Goal: Task Accomplishment & Management: Manage account settings

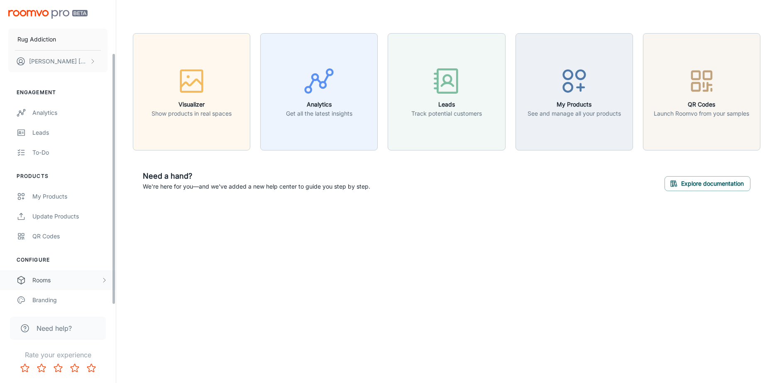
scroll to position [67, 0]
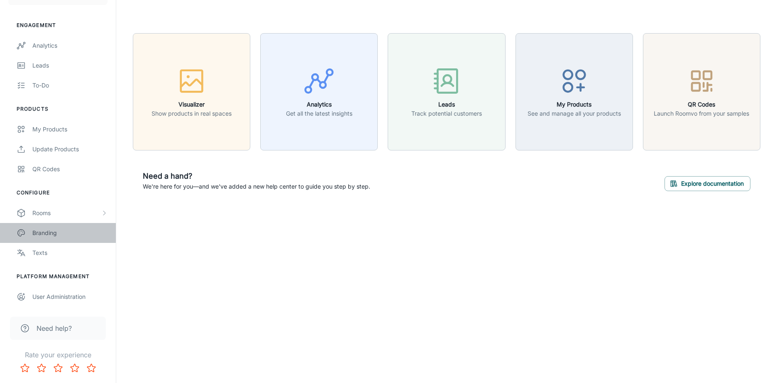
click at [54, 234] on div "Branding" at bounding box center [69, 233] width 75 height 9
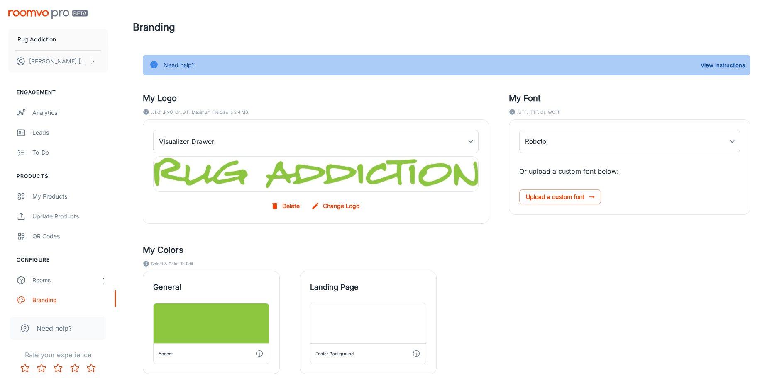
click at [329, 208] on label "Change Logo" at bounding box center [336, 206] width 53 height 15
click at [0, 0] on input "Change Logo" at bounding box center [0, 0] width 0 height 0
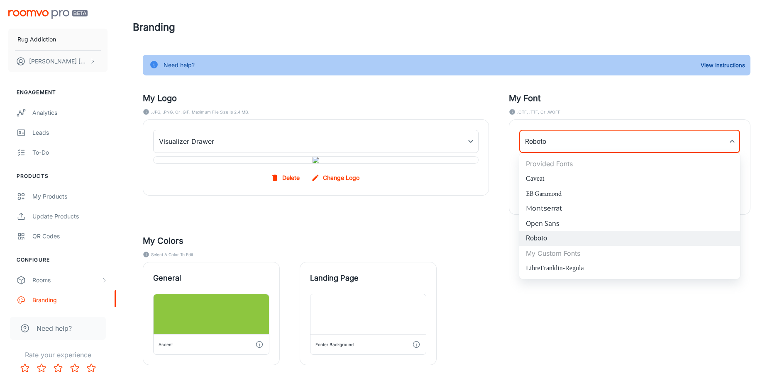
click at [559, 149] on body "Rug Addiction [PERSON_NAME] Engagement Analytics Leads To-do Products My Produc…" at bounding box center [388, 191] width 777 height 383
click at [539, 239] on li "Roboto" at bounding box center [629, 238] width 221 height 15
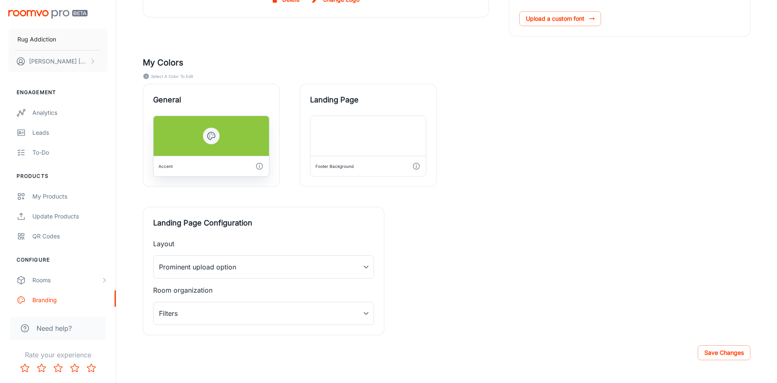
scroll to position [185, 0]
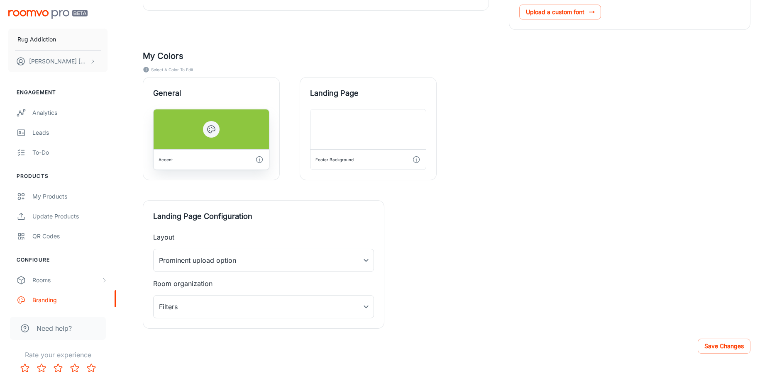
click at [209, 134] on icon "button" at bounding box center [211, 129] width 10 height 10
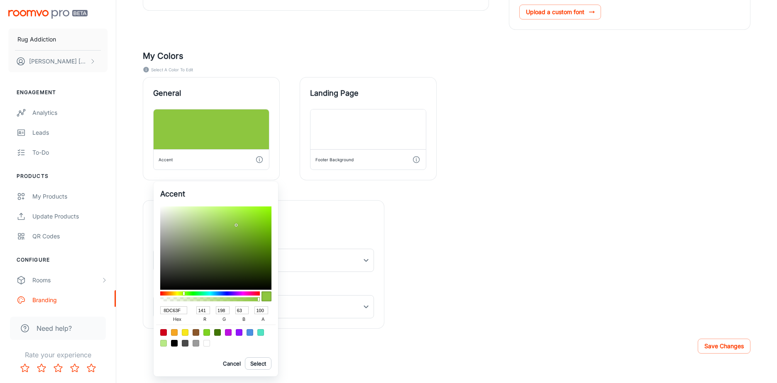
click at [232, 152] on div at bounding box center [388, 191] width 777 height 383
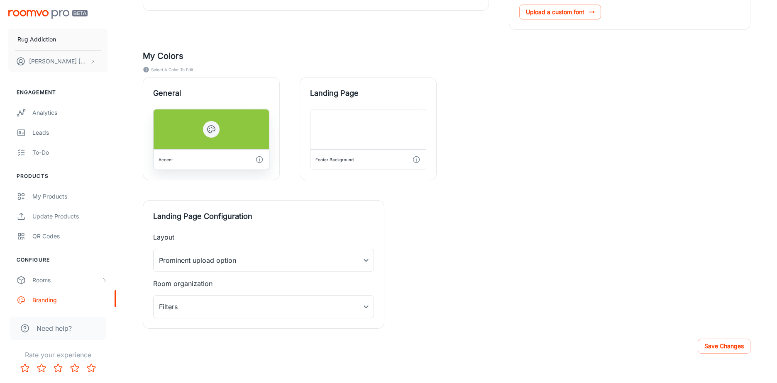
click at [212, 134] on icon "button" at bounding box center [211, 129] width 10 height 10
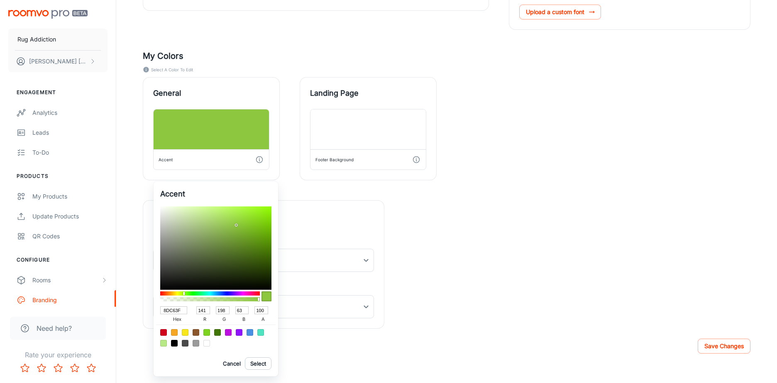
drag, startPoint x: 176, startPoint y: 310, endPoint x: 158, endPoint y: 310, distance: 17.8
click at [159, 310] on div "Accent 8DC63F hex 141 r 198 g 63 b 100 a Cancel Select" at bounding box center [216, 279] width 124 height 195
type input "8DC63F"
click at [341, 278] on div at bounding box center [388, 191] width 777 height 383
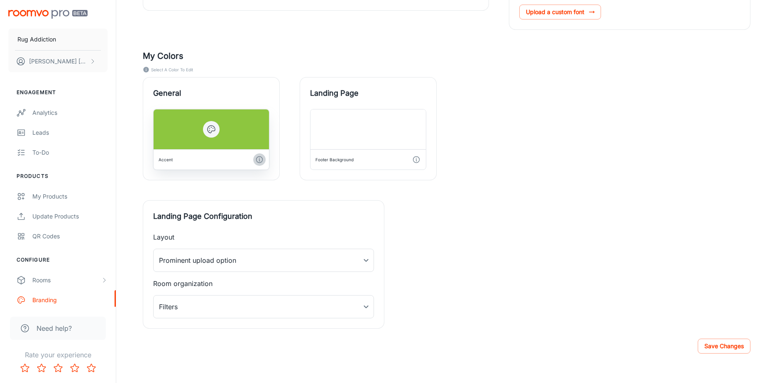
click at [259, 161] on polyline "button" at bounding box center [259, 160] width 0 height 2
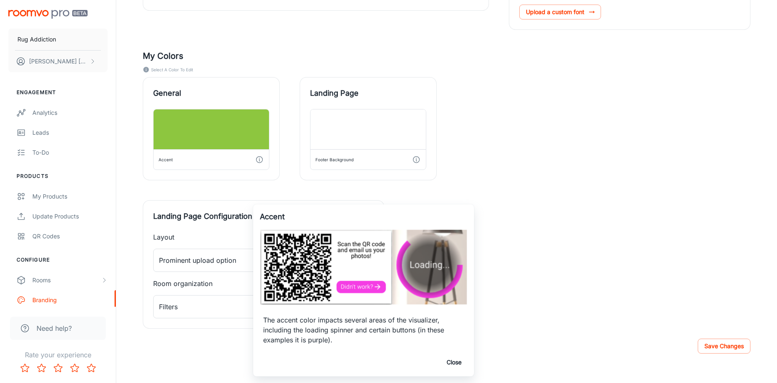
drag, startPoint x: 506, startPoint y: 283, endPoint x: 498, endPoint y: 279, distance: 9.3
click at [506, 283] on div at bounding box center [388, 191] width 777 height 383
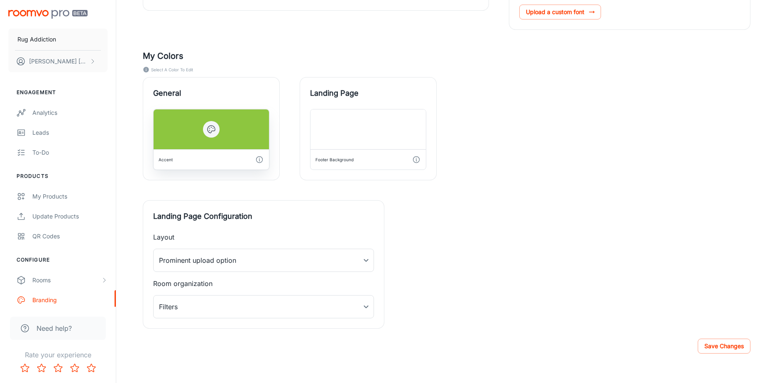
click at [210, 134] on icon "button" at bounding box center [211, 129] width 10 height 10
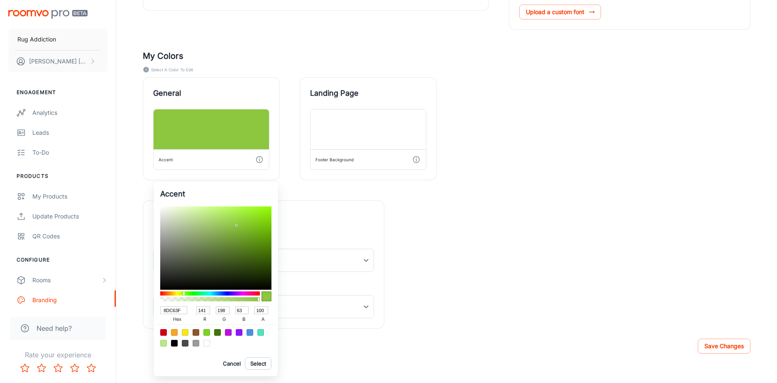
drag, startPoint x: 181, startPoint y: 310, endPoint x: 151, endPoint y: 310, distance: 30.3
click at [151, 310] on div "Accent 8DC63F hex 141 r 198 g 63 b 100 a Cancel Select" at bounding box center [388, 191] width 777 height 383
drag, startPoint x: 182, startPoint y: 312, endPoint x: 152, endPoint y: 311, distance: 29.5
click at [152, 311] on div "Accent 8DC63F hex 141 r 198 g 63 b 100 a Cancel Select" at bounding box center [388, 191] width 777 height 383
type input "d0c"
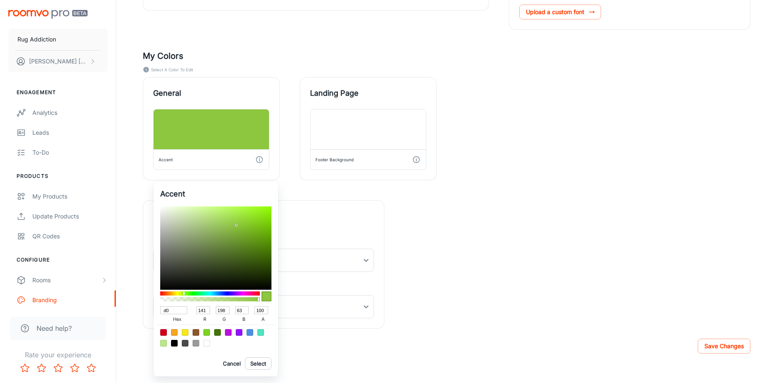
type input "221"
type input "0"
type input "204"
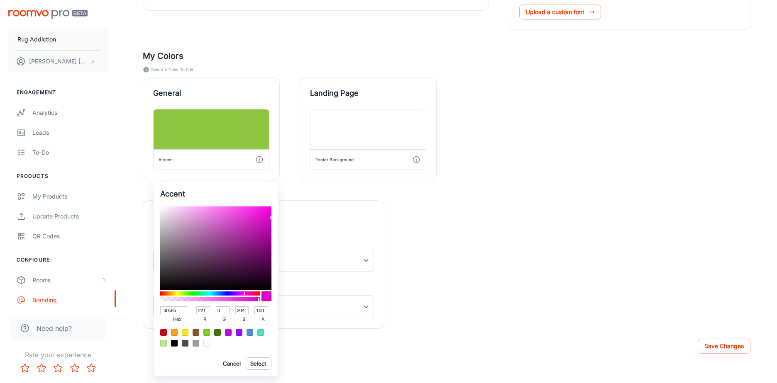
type input "d0c8b9"
type input "208"
type input "200"
type input "185"
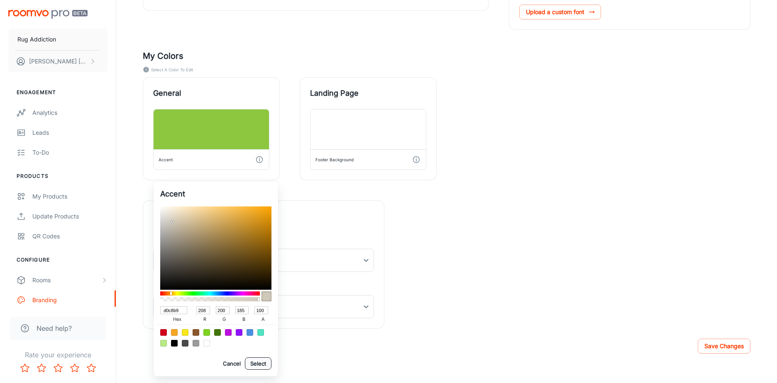
type input "D0C8B9"
click at [260, 367] on button "Select" at bounding box center [258, 364] width 27 height 12
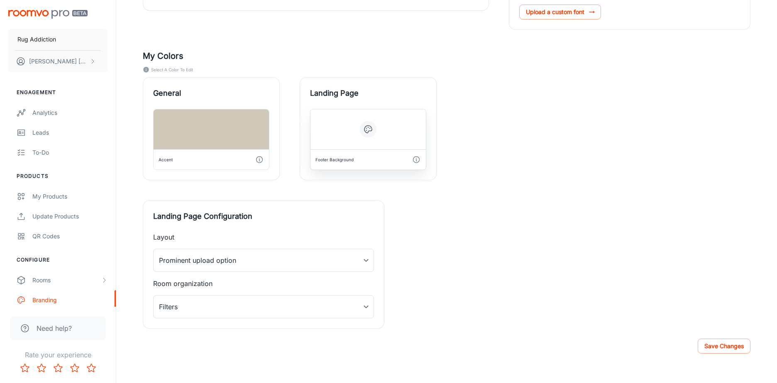
click at [369, 134] on icon "button" at bounding box center [368, 129] width 10 height 10
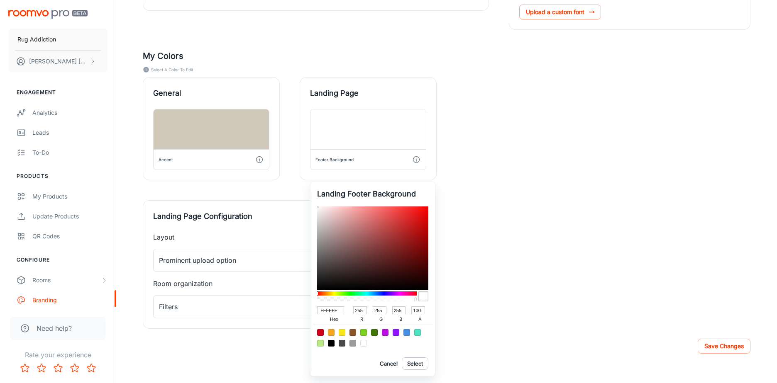
drag, startPoint x: 330, startPoint y: 312, endPoint x: 312, endPoint y: 312, distance: 18.3
click at [312, 312] on div "Landing Footer Background FFFFFF hex 255 r 255 g 255 b 100 a Cancel Select" at bounding box center [372, 279] width 124 height 195
type input "D0c"
type input "221"
type input "0"
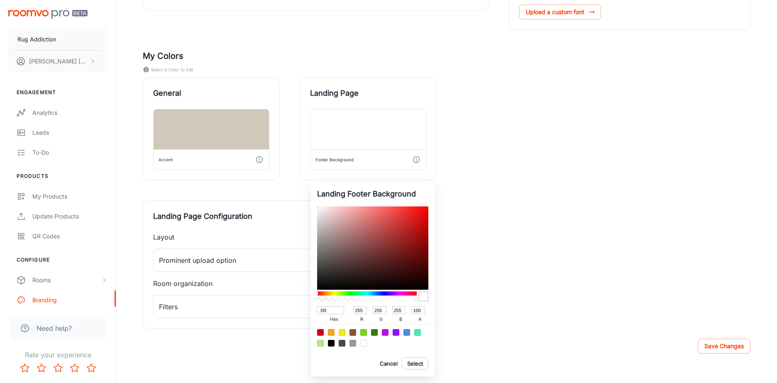
type input "204"
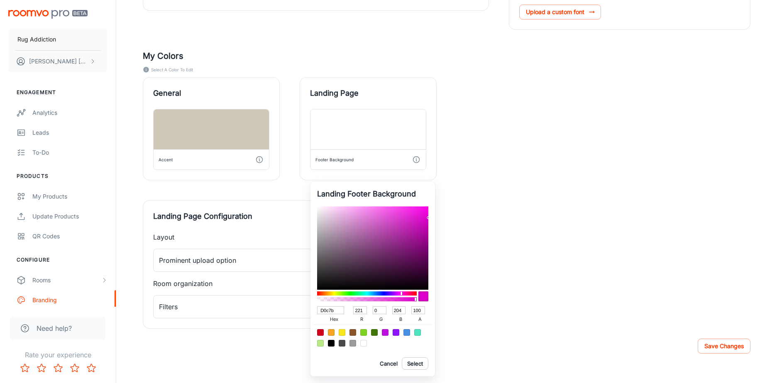
type input "D0c7b9"
type input "208"
type input "199"
type input "185"
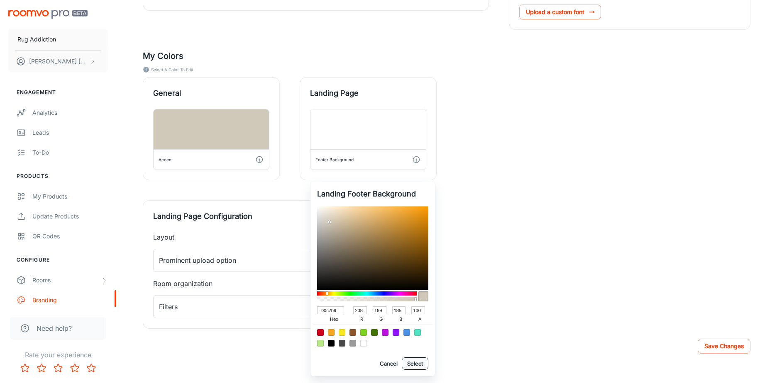
type input "D0C7B9"
click at [421, 364] on button "Select" at bounding box center [415, 364] width 27 height 12
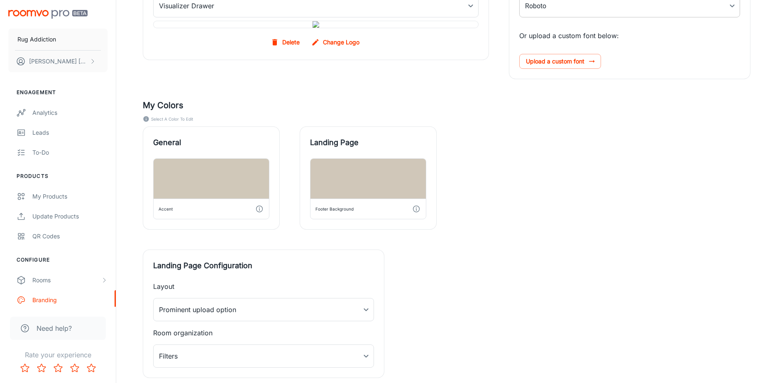
scroll to position [0, 0]
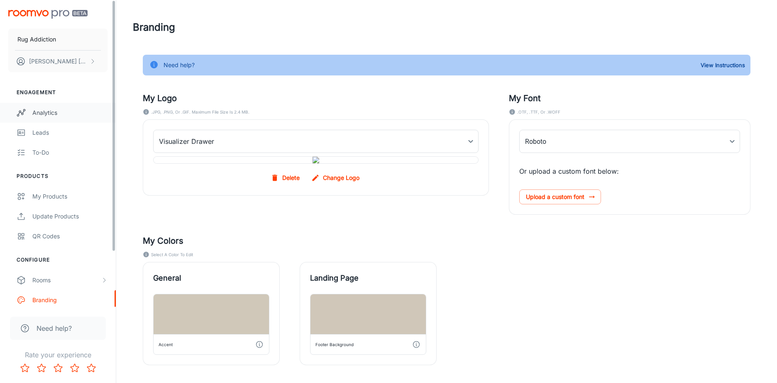
click at [59, 114] on div "Analytics" at bounding box center [69, 112] width 75 height 9
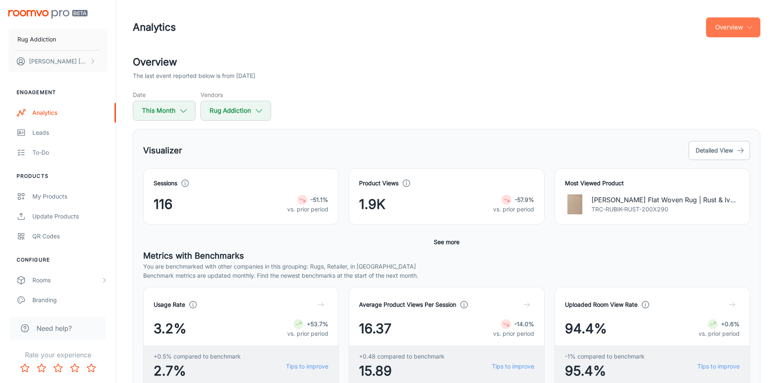
click at [757, 28] on button "Overview" at bounding box center [733, 27] width 54 height 20
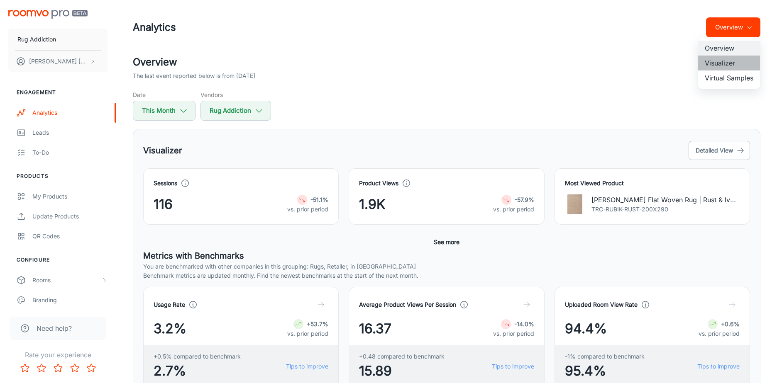
click at [739, 67] on li "Visualizer" at bounding box center [729, 63] width 62 height 15
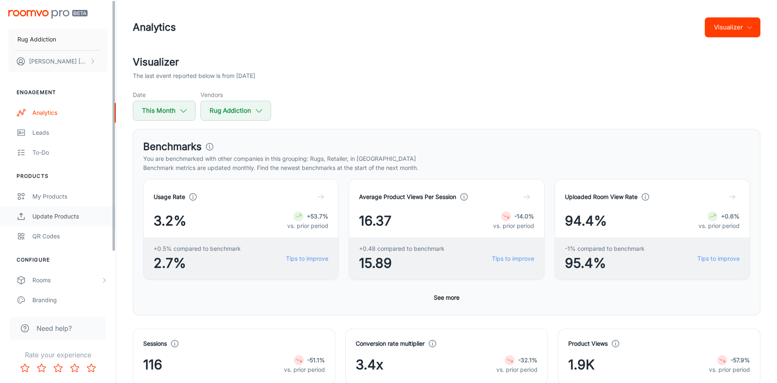
scroll to position [67, 0]
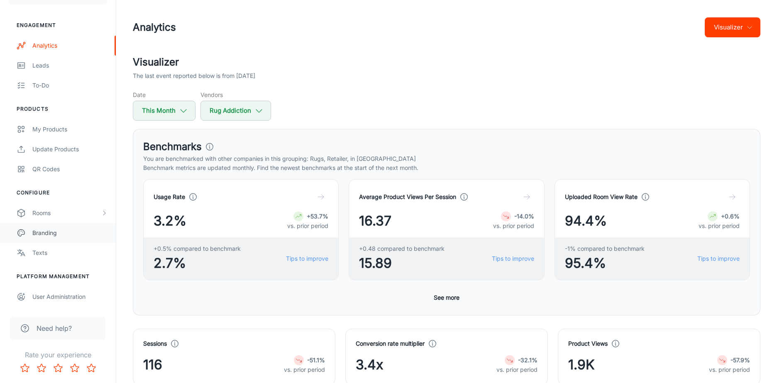
click at [48, 236] on div "Branding" at bounding box center [69, 233] width 75 height 9
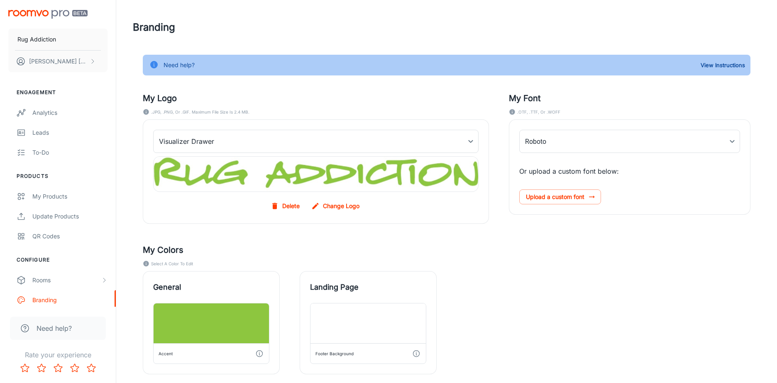
click at [337, 207] on label "Change Logo" at bounding box center [336, 206] width 53 height 15
click at [0, 0] on input "Change Logo" at bounding box center [0, 0] width 0 height 0
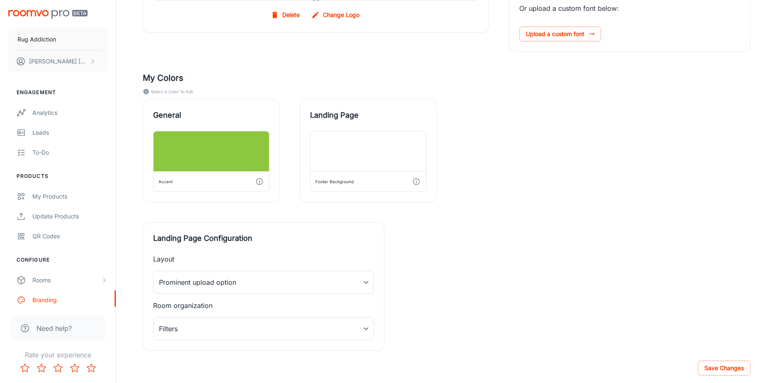
scroll to position [246, 0]
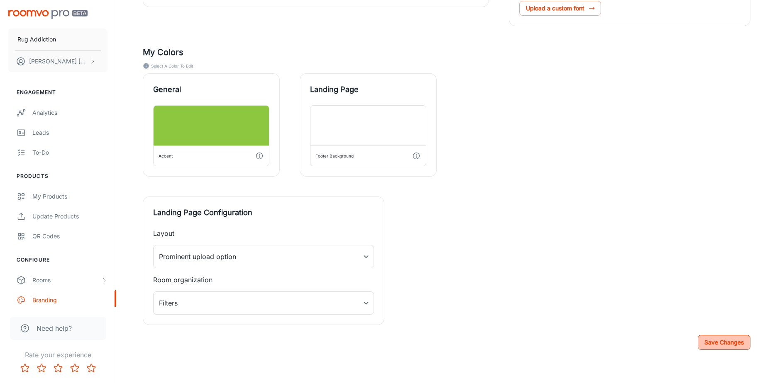
click at [725, 336] on button "Save Changes" at bounding box center [724, 342] width 53 height 15
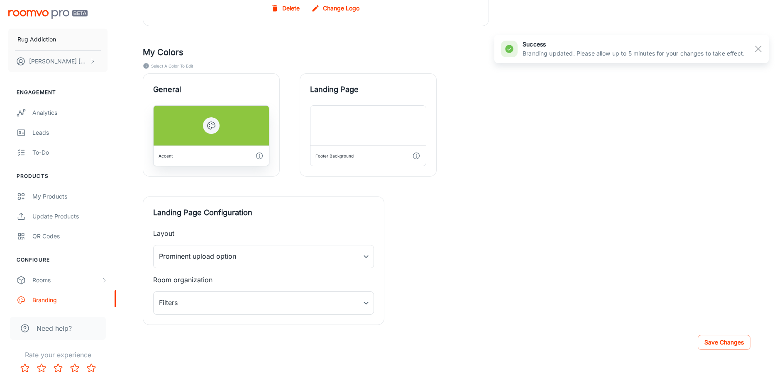
click at [238, 133] on div at bounding box center [211, 126] width 115 height 40
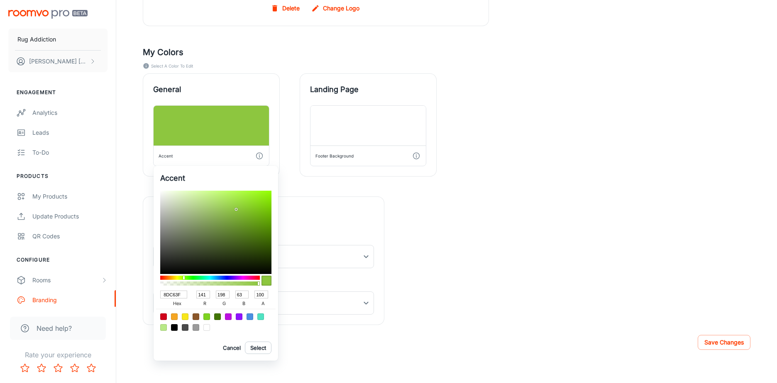
drag, startPoint x: 182, startPoint y: 295, endPoint x: 146, endPoint y: 292, distance: 35.5
click at [146, 292] on div "Accent 8DC63F hex 141 r 198 g 63 b 100 a Cancel Select" at bounding box center [388, 191] width 777 height 383
type input "b"
type input "d0c"
type input "221"
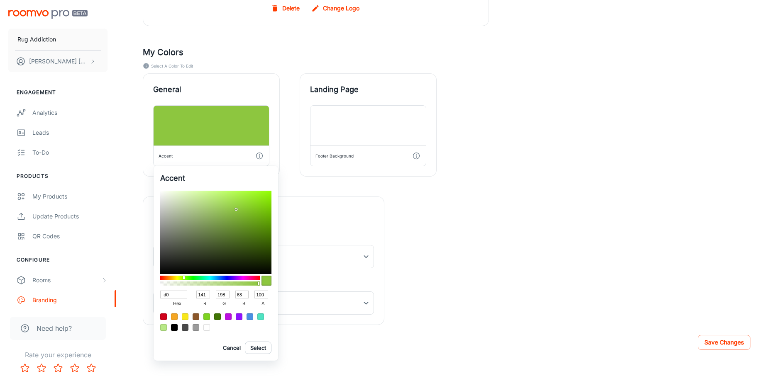
type input "0"
type input "204"
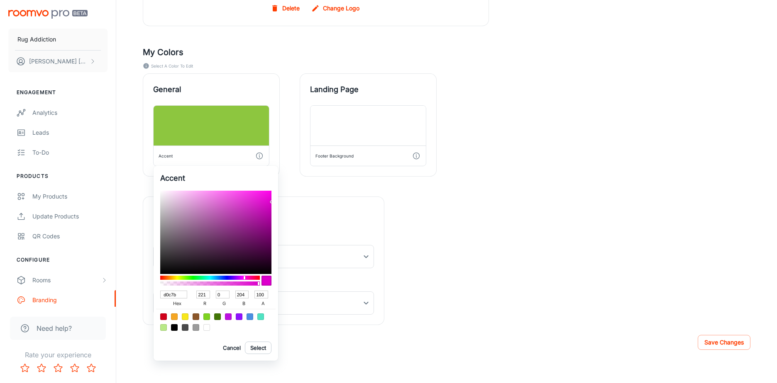
type input "d0c7b9"
type input "208"
type input "199"
type input "185"
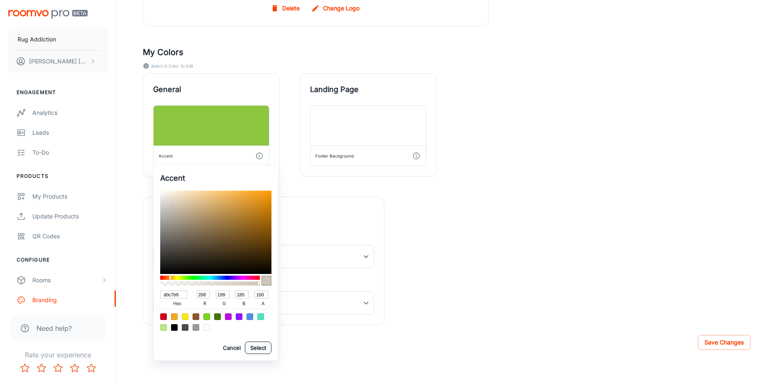
type input "D0C7B9"
click at [254, 348] on button "Select" at bounding box center [258, 348] width 27 height 12
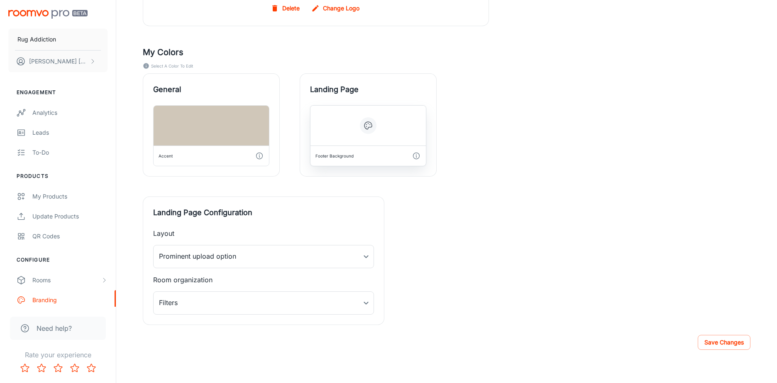
click at [362, 129] on button "button" at bounding box center [368, 125] width 17 height 17
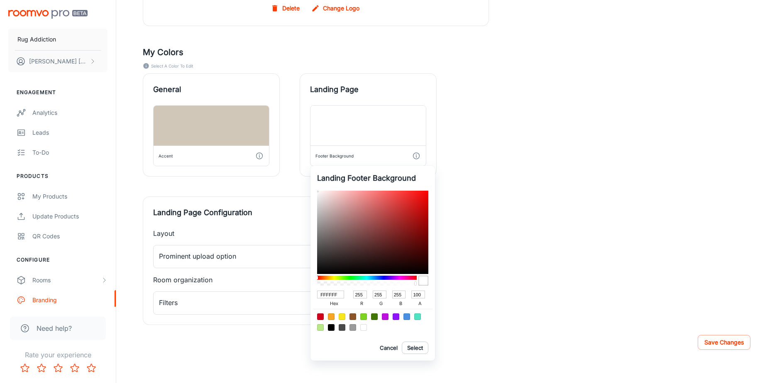
drag, startPoint x: 338, startPoint y: 296, endPoint x: 301, endPoint y: 295, distance: 37.0
click at [302, 295] on div "Landing Footer Background FFFFFF hex 255 r 255 g 255 b 100 a Cancel Select" at bounding box center [388, 191] width 777 height 383
type input "d0c"
type input "221"
type input "0"
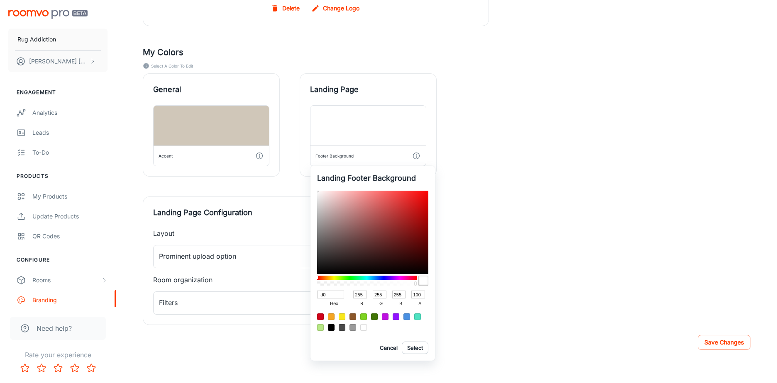
type input "204"
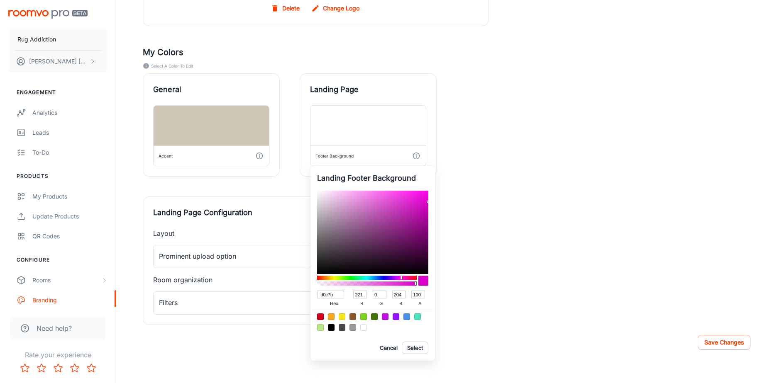
type input "d0c7b9"
type input "208"
type input "199"
type input "185"
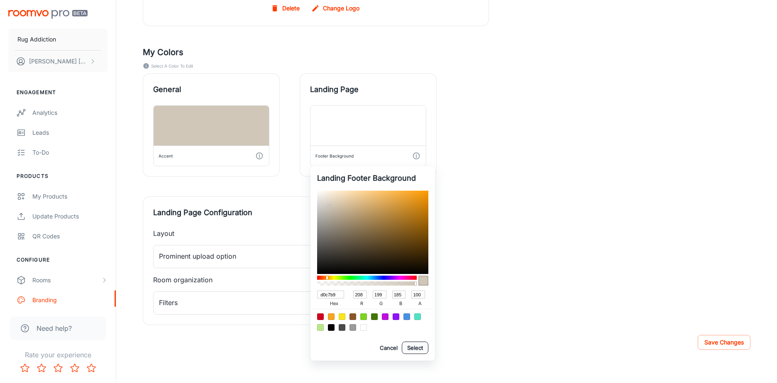
type input "D0C7B9"
click at [414, 347] on button "Select" at bounding box center [415, 348] width 27 height 12
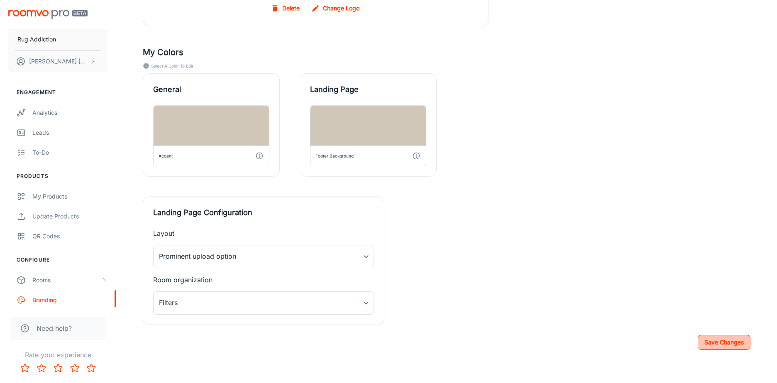
click at [729, 339] on button "Save Changes" at bounding box center [724, 342] width 53 height 15
click at [726, 342] on button "Save Changes" at bounding box center [724, 342] width 53 height 15
click at [54, 286] on div "Rooms" at bounding box center [58, 281] width 116 height 20
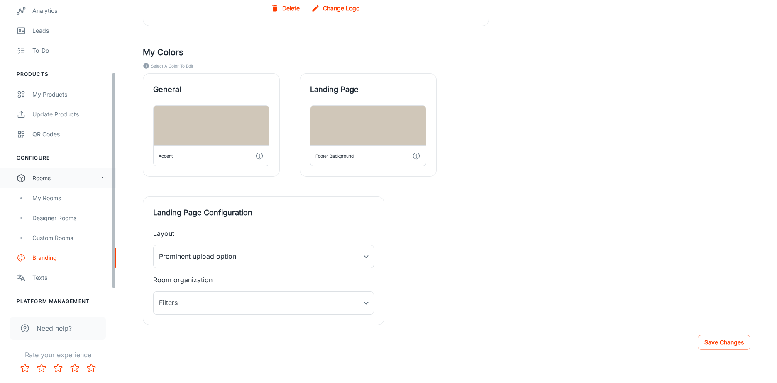
scroll to position [127, 0]
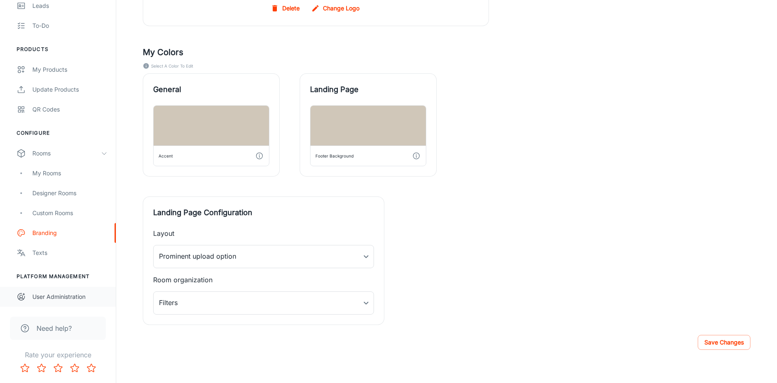
click at [60, 295] on div "User Administration" at bounding box center [69, 297] width 75 height 9
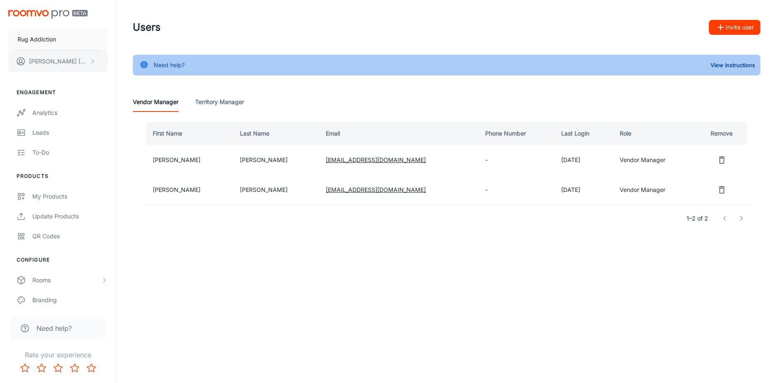
click at [69, 60] on button "[PERSON_NAME]" at bounding box center [57, 62] width 99 height 22
click at [51, 302] on div at bounding box center [388, 191] width 777 height 383
click at [47, 300] on div "Branding" at bounding box center [69, 300] width 75 height 9
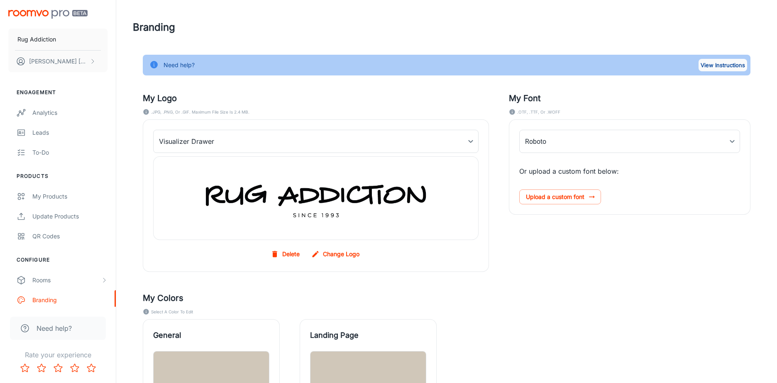
click at [708, 62] on button "View Instructions" at bounding box center [722, 65] width 49 height 12
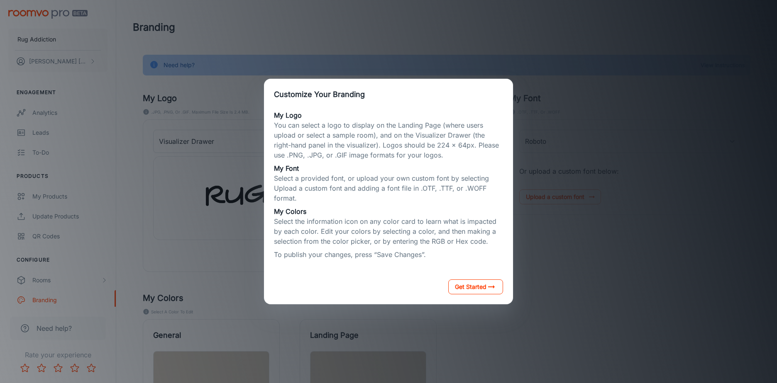
click at [467, 281] on button "Get Started" at bounding box center [475, 287] width 55 height 15
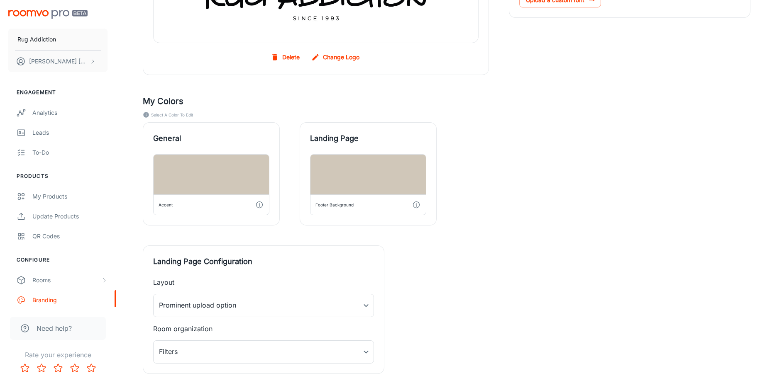
scroll to position [246, 0]
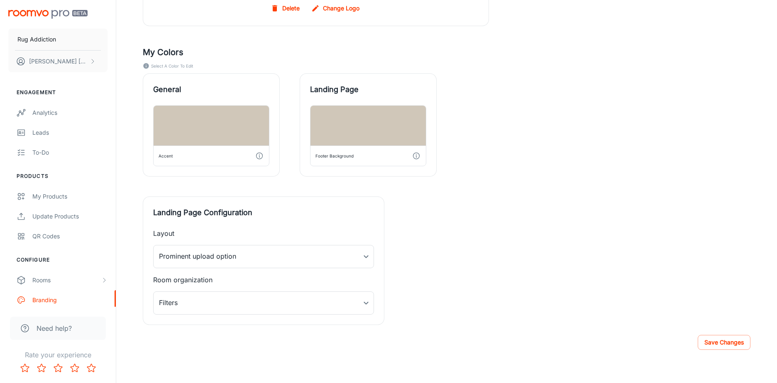
click at [77, 334] on div "Need help?" at bounding box center [58, 328] width 96 height 23
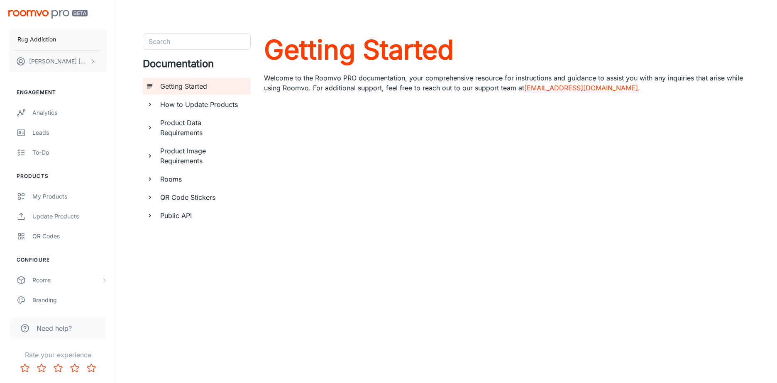
scroll to position [20, 0]
